Goal: Transaction & Acquisition: Purchase product/service

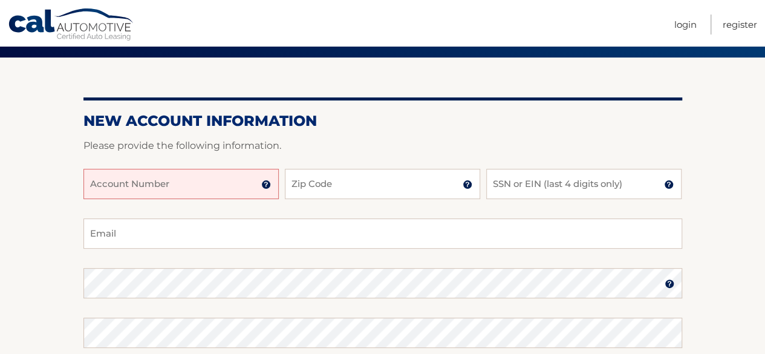
scroll to position [121, 0]
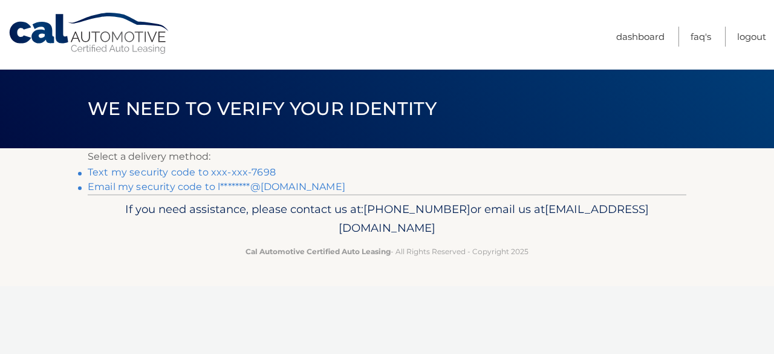
click at [178, 187] on link "Email my security code to l********@yahoo.com" at bounding box center [217, 186] width 258 height 11
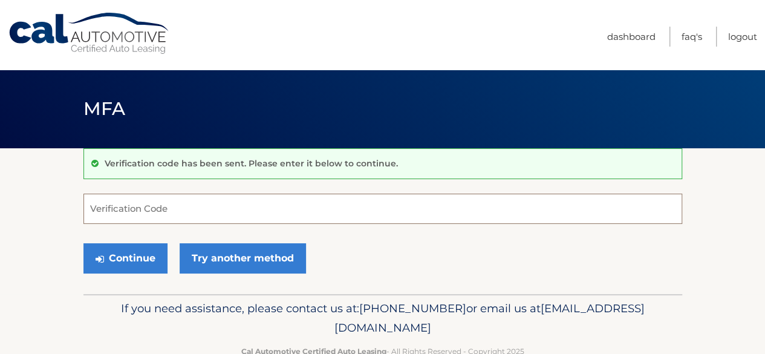
click at [154, 213] on input "Verification Code" at bounding box center [382, 209] width 599 height 30
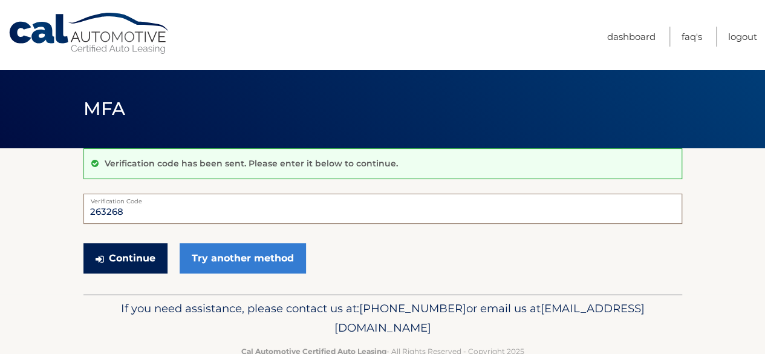
type input "263268"
click at [124, 252] on button "Continue" at bounding box center [125, 258] width 84 height 30
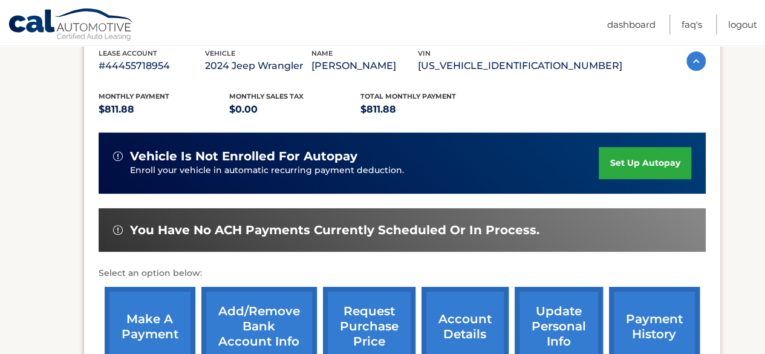
scroll to position [242, 0]
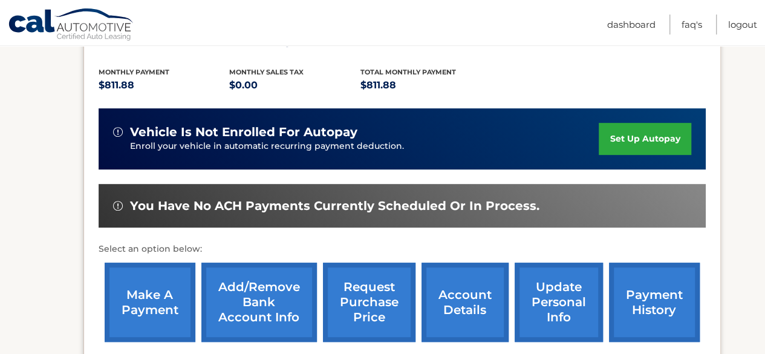
click at [149, 298] on link "make a payment" at bounding box center [150, 301] width 91 height 79
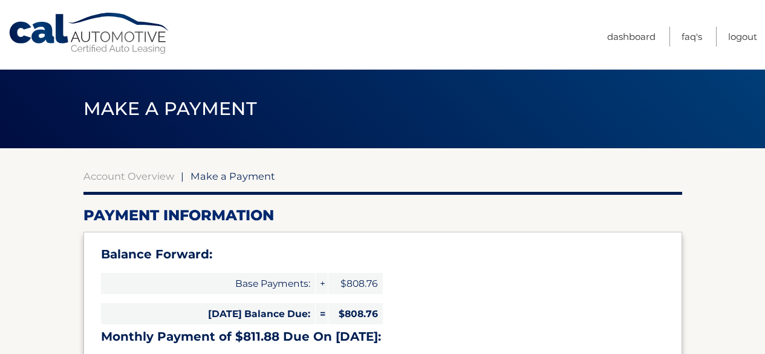
select select "YTgzMDY5MTItNzNhMS00ZTUyLTk2M2MtMDY0NWVjNTM0ODNi"
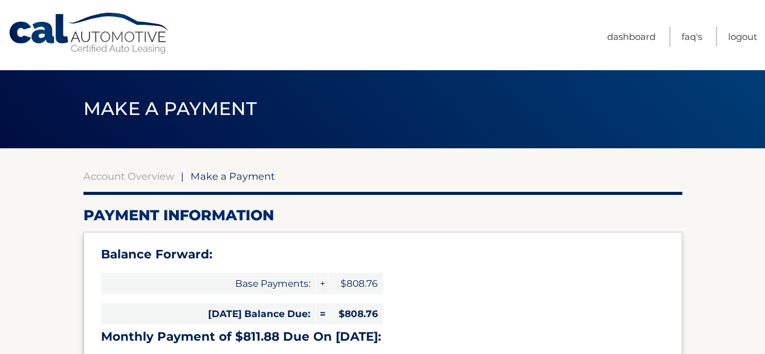
scroll to position [60, 0]
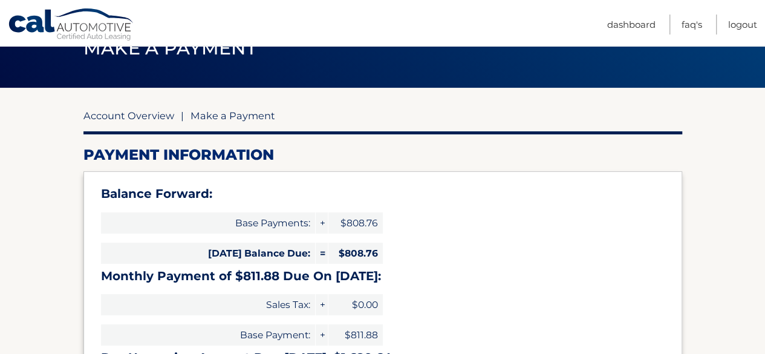
click at [143, 115] on link "Account Overview" at bounding box center [128, 115] width 91 height 12
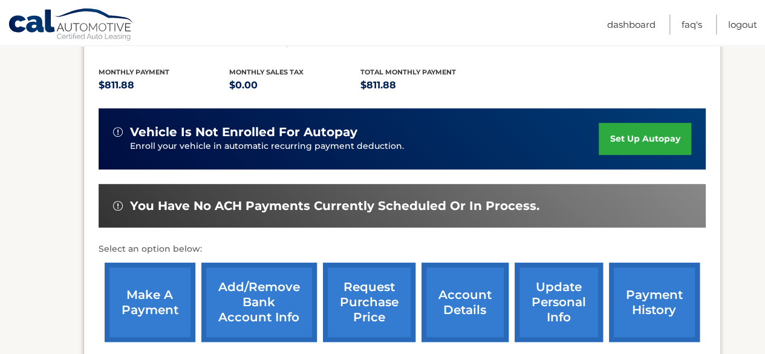
scroll to position [302, 0]
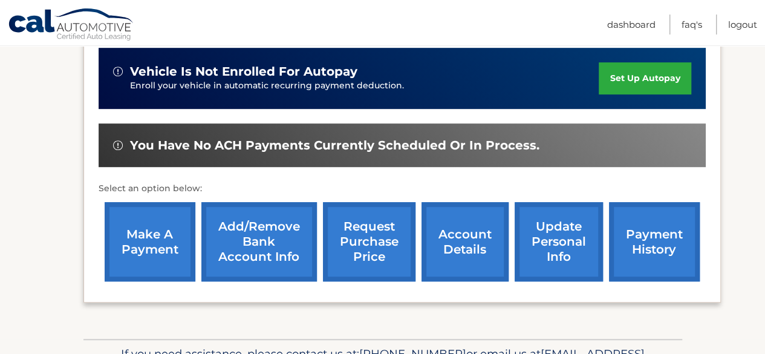
click at [660, 234] on link "payment history" at bounding box center [654, 241] width 91 height 79
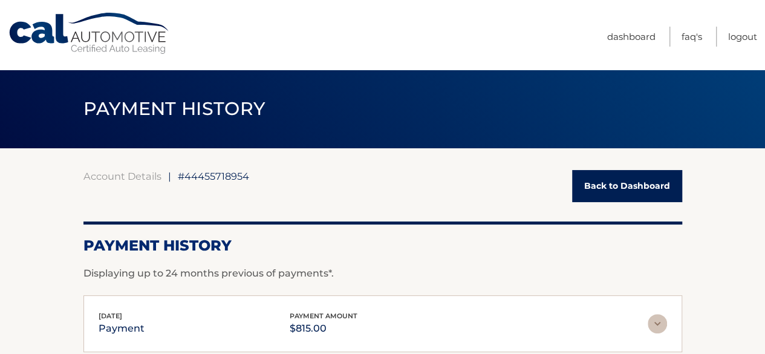
click at [623, 187] on link "Back to Dashboard" at bounding box center [627, 186] width 110 height 32
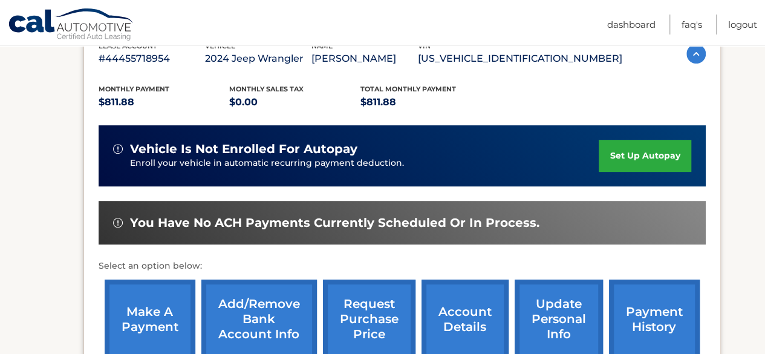
scroll to position [242, 0]
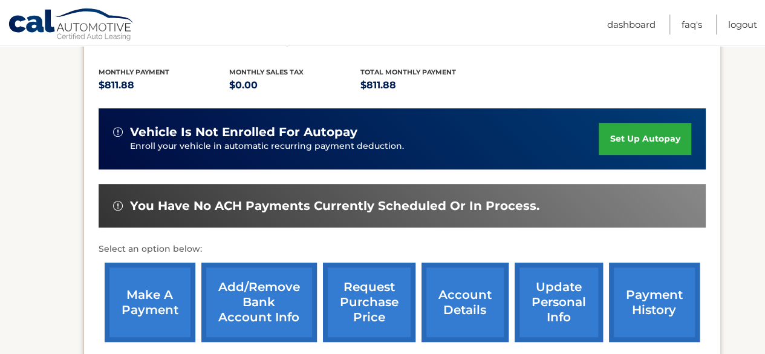
click at [156, 301] on link "make a payment" at bounding box center [150, 301] width 91 height 79
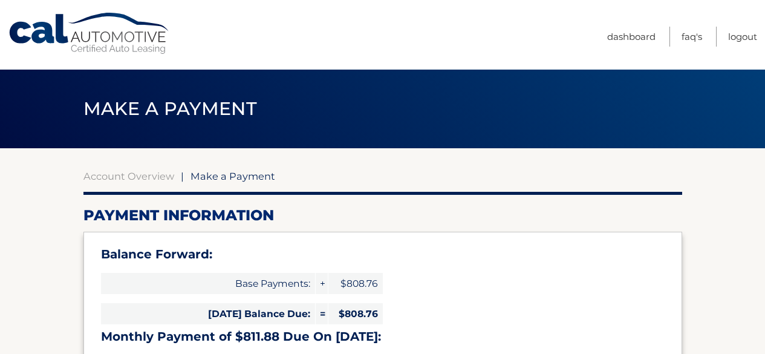
select select "YTgzMDY5MTItNzNhMS00ZTUyLTk2M2MtMDY0NWVjNTM0ODNi"
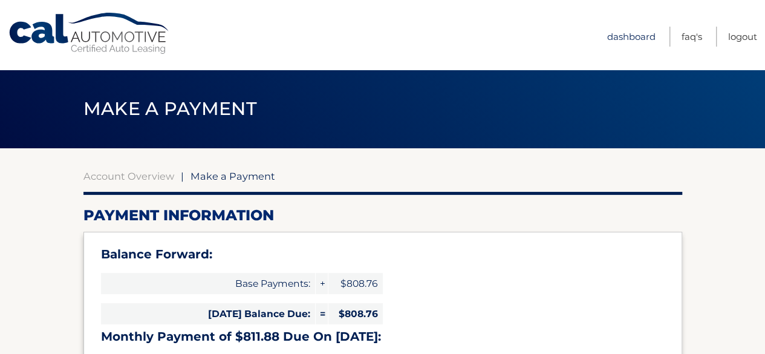
click at [627, 36] on link "Dashboard" at bounding box center [631, 37] width 48 height 20
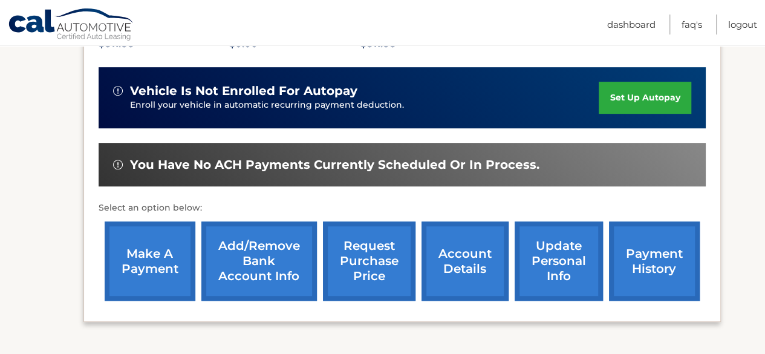
scroll to position [302, 0]
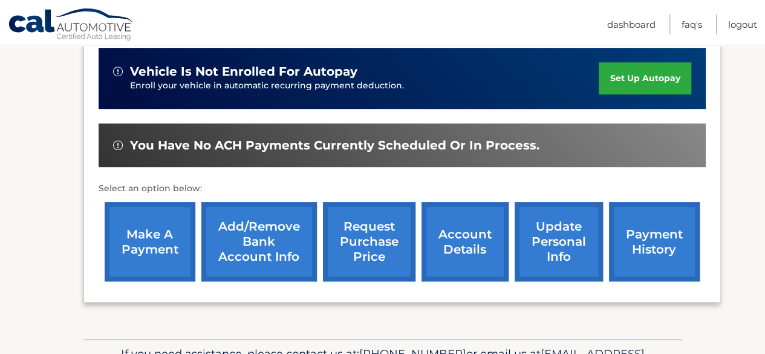
click at [656, 237] on link "payment history" at bounding box center [654, 241] width 91 height 79
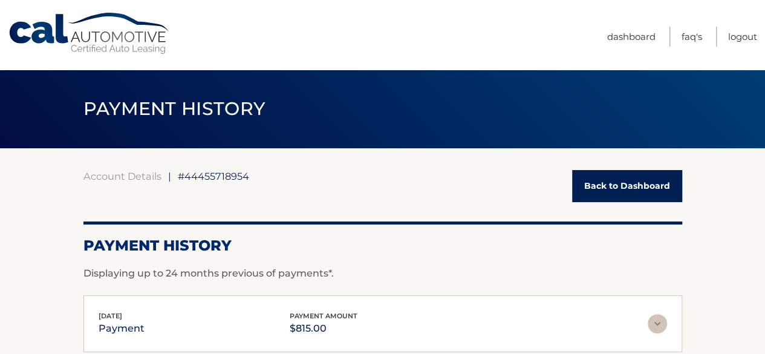
click at [627, 183] on link "Back to Dashboard" at bounding box center [627, 186] width 110 height 32
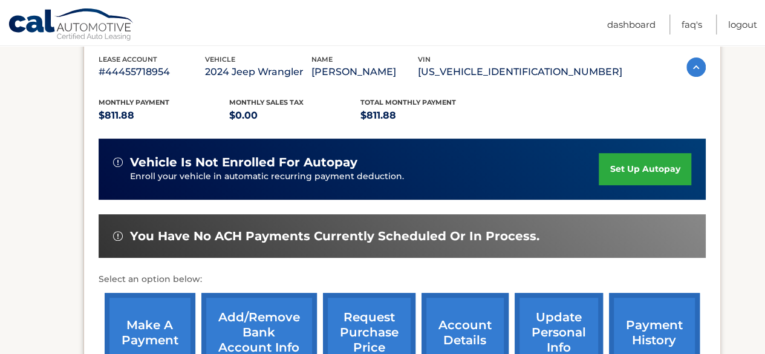
scroll to position [272, 0]
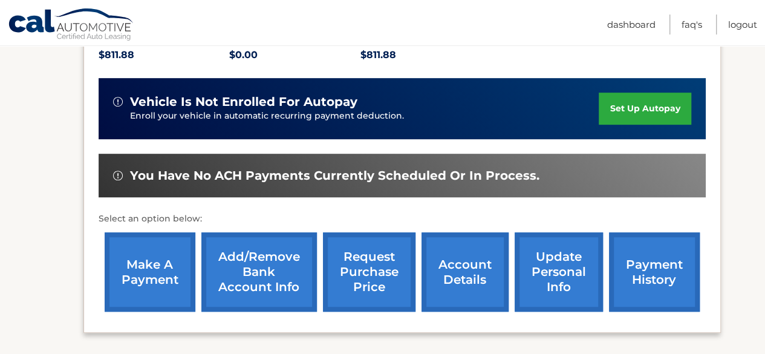
click at [144, 261] on link "make a payment" at bounding box center [150, 271] width 91 height 79
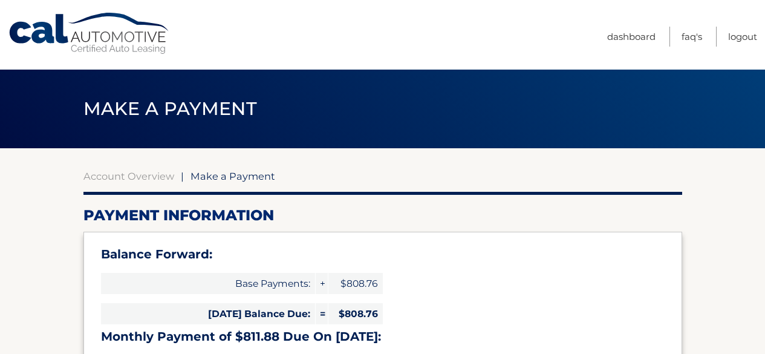
select select "YTgzMDY5MTItNzNhMS00ZTUyLTk2M2MtMDY0NWVjNTM0ODNi"
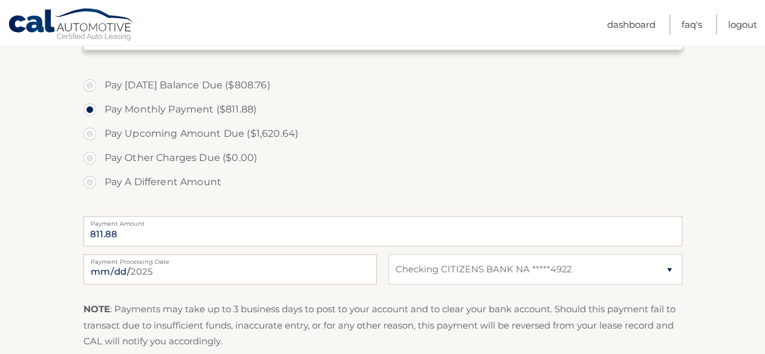
scroll to position [369, 0]
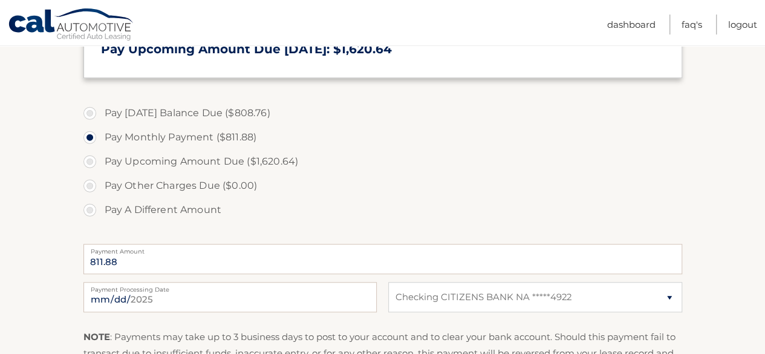
click at [88, 116] on label "Pay [DATE] Balance Due ($808.76)" at bounding box center [382, 113] width 599 height 24
click at [90, 139] on label "Pay Monthly Payment ($811.88)" at bounding box center [382, 137] width 599 height 24
click at [90, 139] on input "Pay Monthly Payment ($811.88)" at bounding box center [94, 134] width 12 height 19
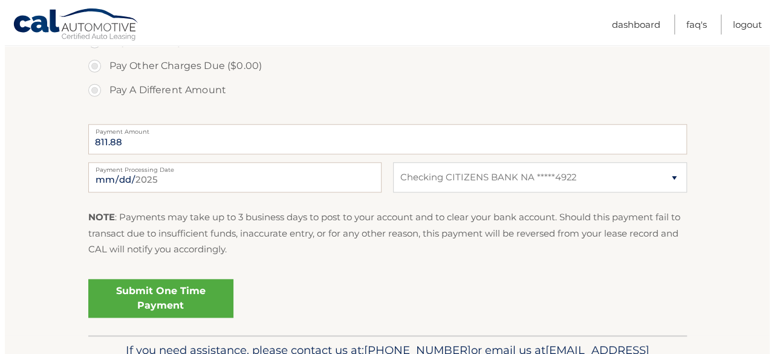
scroll to position [490, 0]
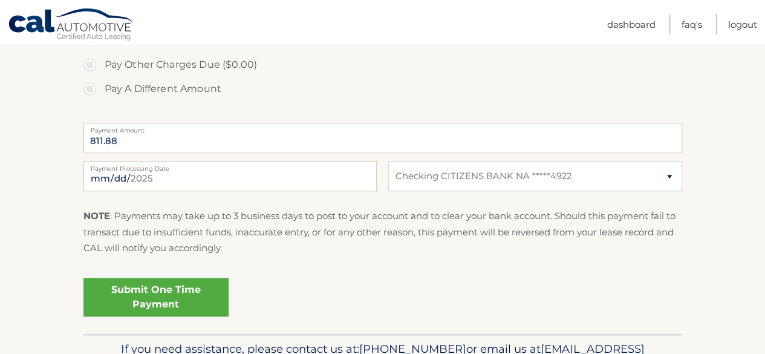
click at [120, 295] on link "Submit One Time Payment" at bounding box center [155, 297] width 145 height 39
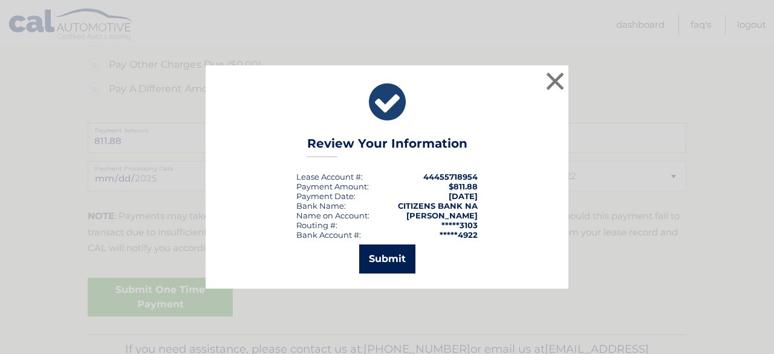
click at [368, 264] on button "Submit" at bounding box center [387, 258] width 56 height 29
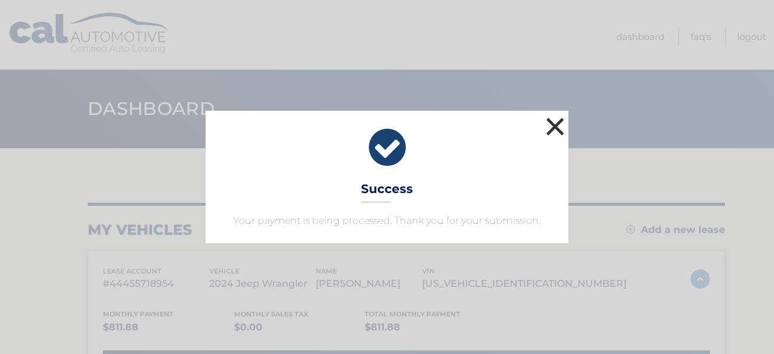
click at [553, 128] on button "×" at bounding box center [555, 126] width 24 height 24
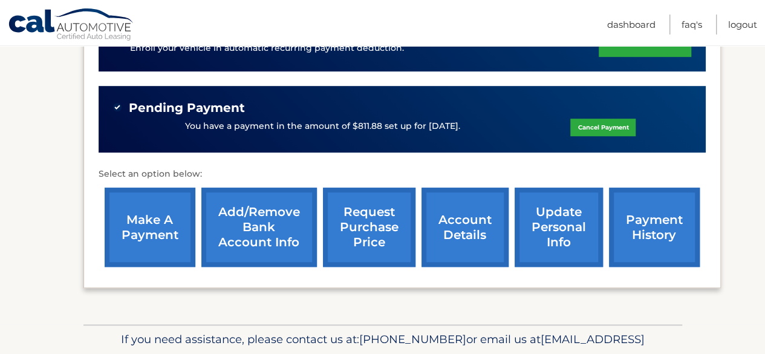
scroll to position [363, 0]
